Goal: Navigation & Orientation: Find specific page/section

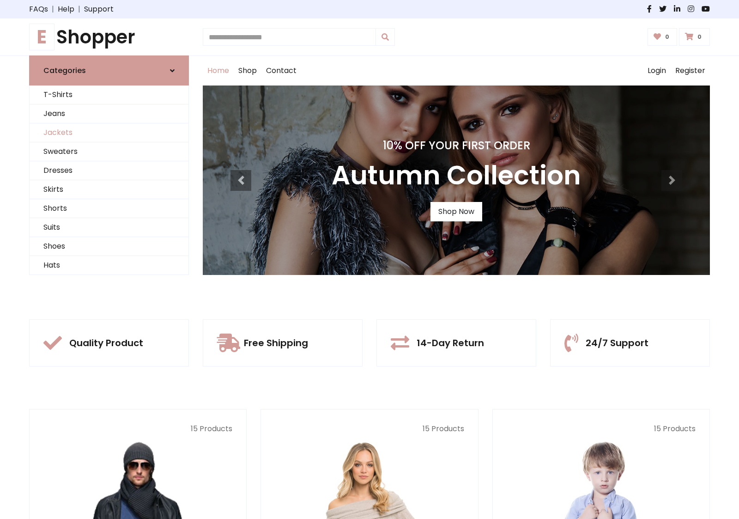
click at [109, 133] on link "Jackets" at bounding box center [109, 132] width 159 height 19
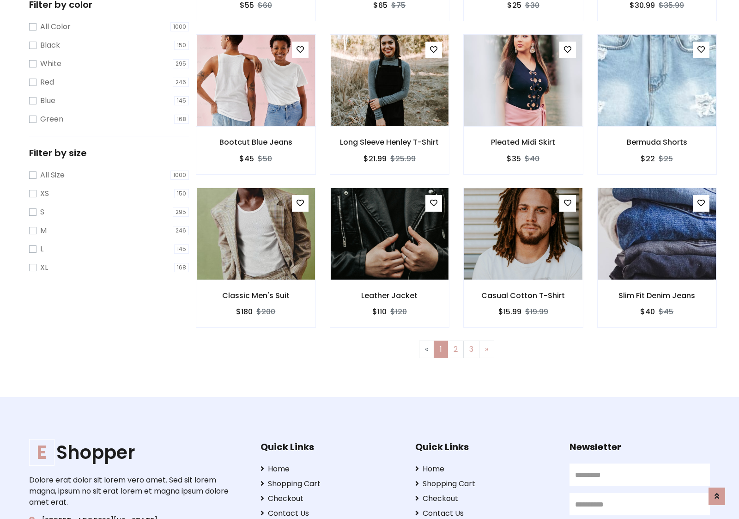
scroll to position [418, 0]
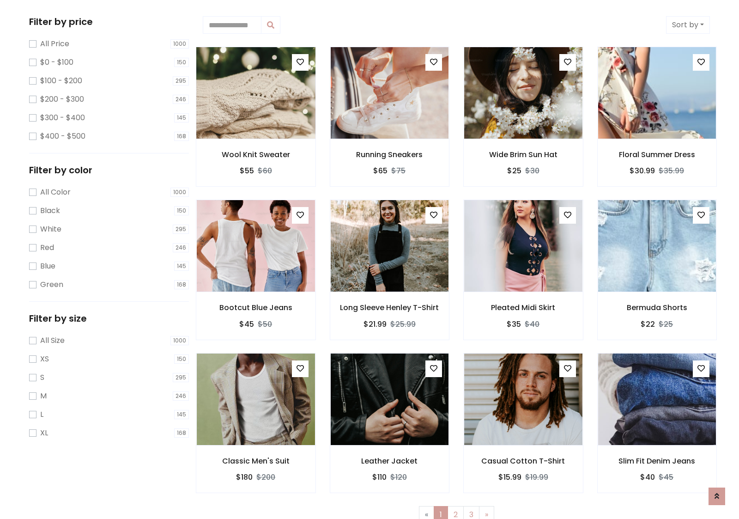
scroll to position [0, 0]
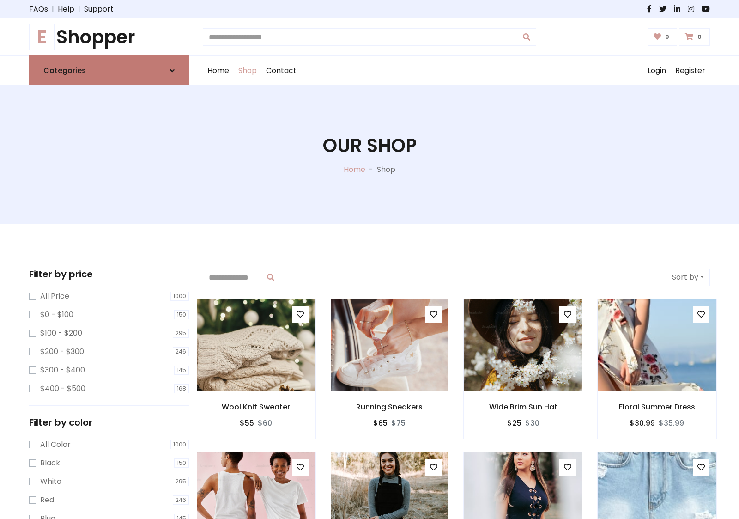
click at [109, 70] on link "Categories" at bounding box center [109, 70] width 160 height 30
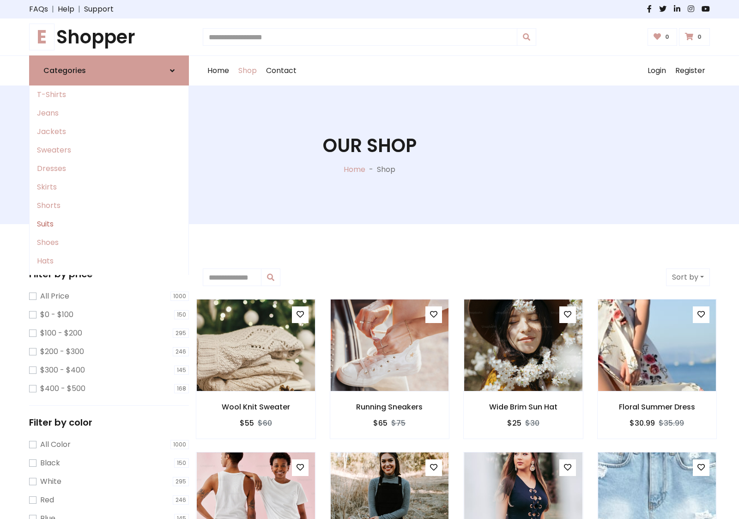
click at [109, 224] on link "Suits" at bounding box center [109, 224] width 159 height 18
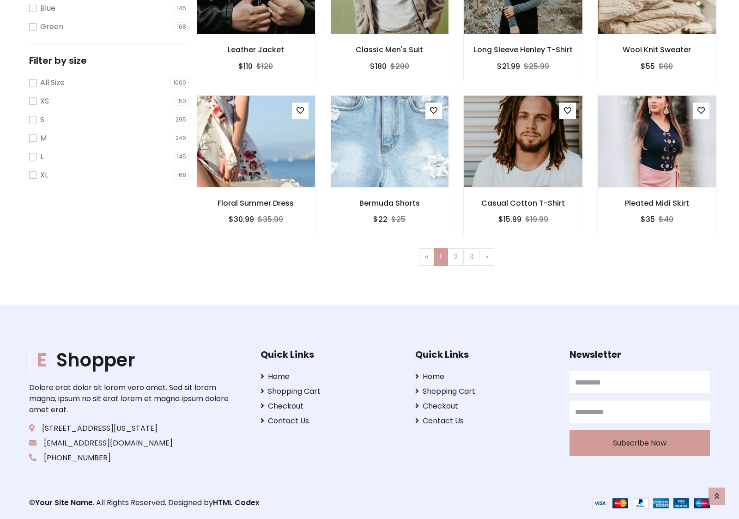
scroll to position [510, 0]
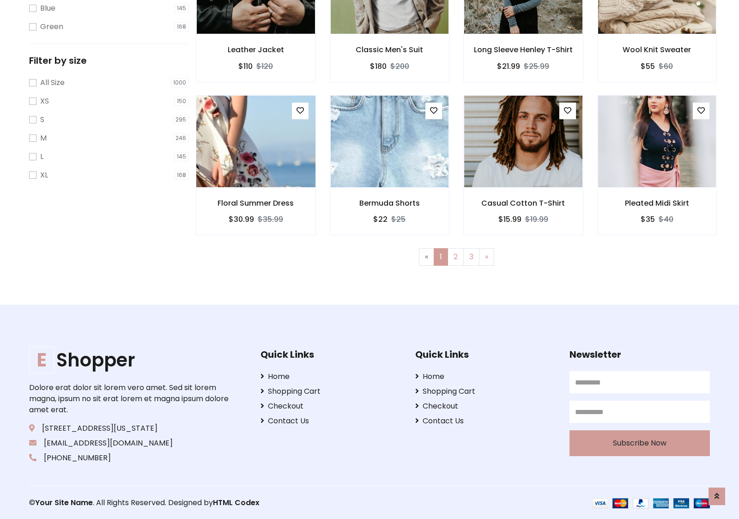
click at [256, 141] on img at bounding box center [256, 141] width 142 height 222
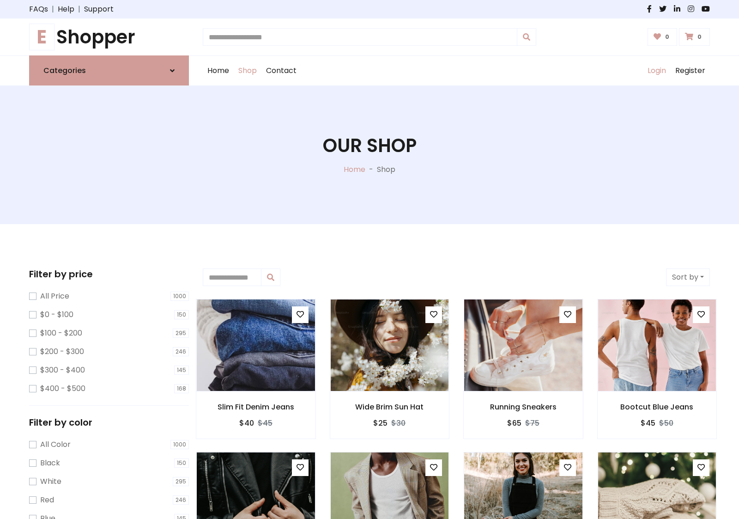
click at [657, 71] on link "Login" at bounding box center [657, 71] width 28 height 30
click at [172, 70] on icon at bounding box center [172, 70] width 5 height 7
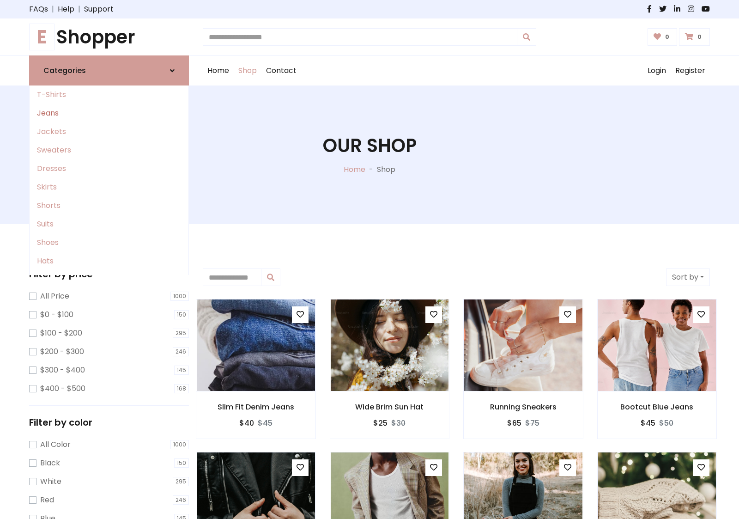
click at [109, 113] on link "Jeans" at bounding box center [109, 113] width 159 height 18
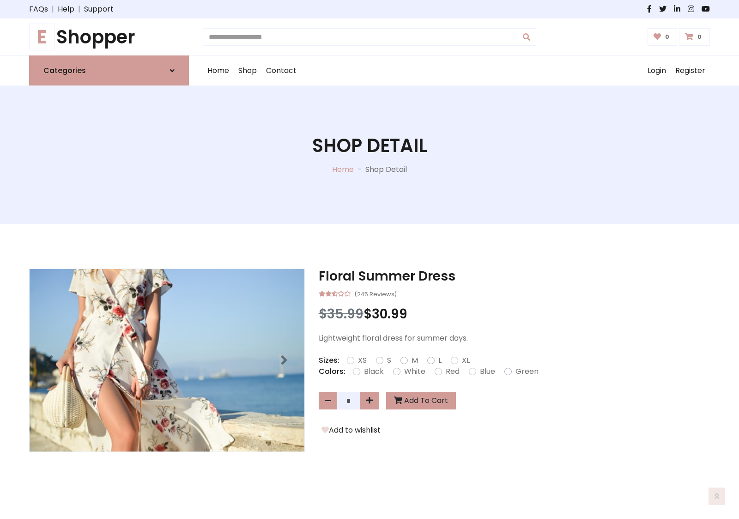
scroll to position [635, 0]
